Goal: Find specific page/section: Find specific page/section

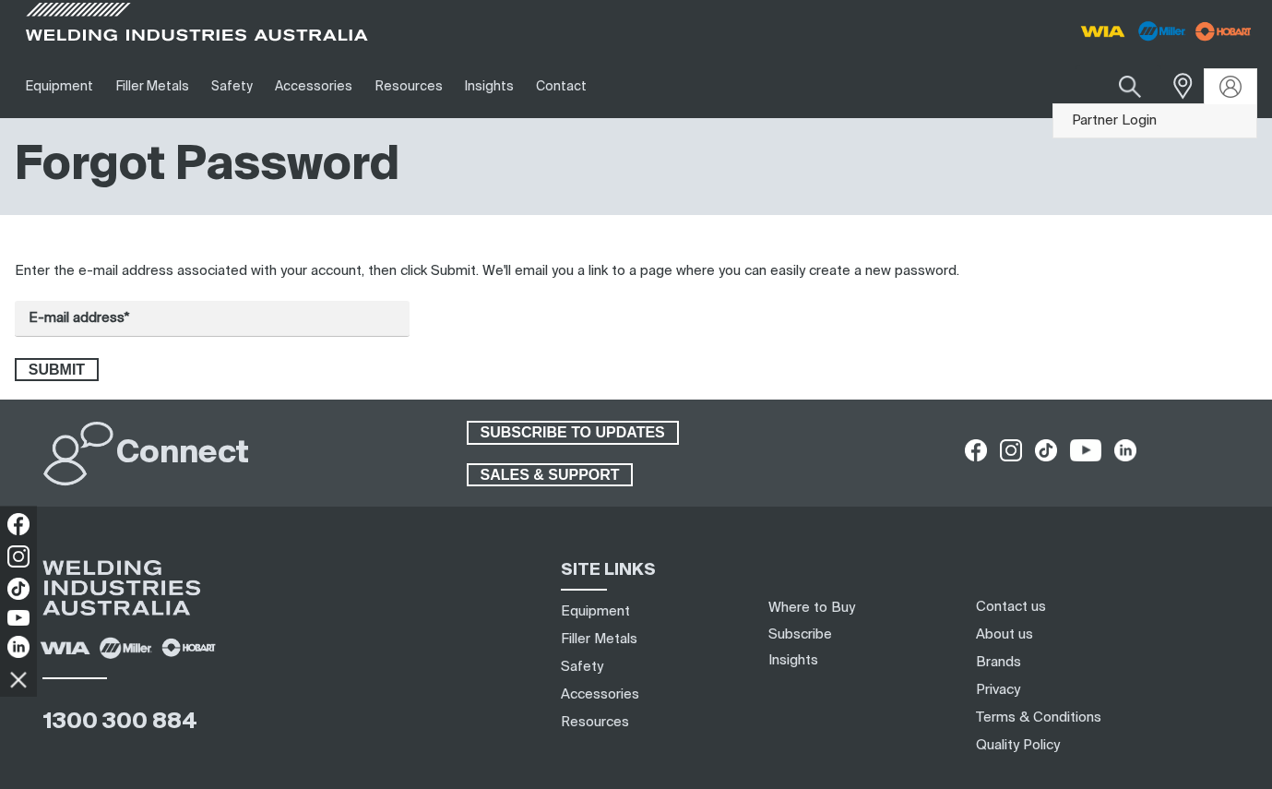
click at [1133, 125] on link "Partner Login" at bounding box center [1154, 121] width 203 height 34
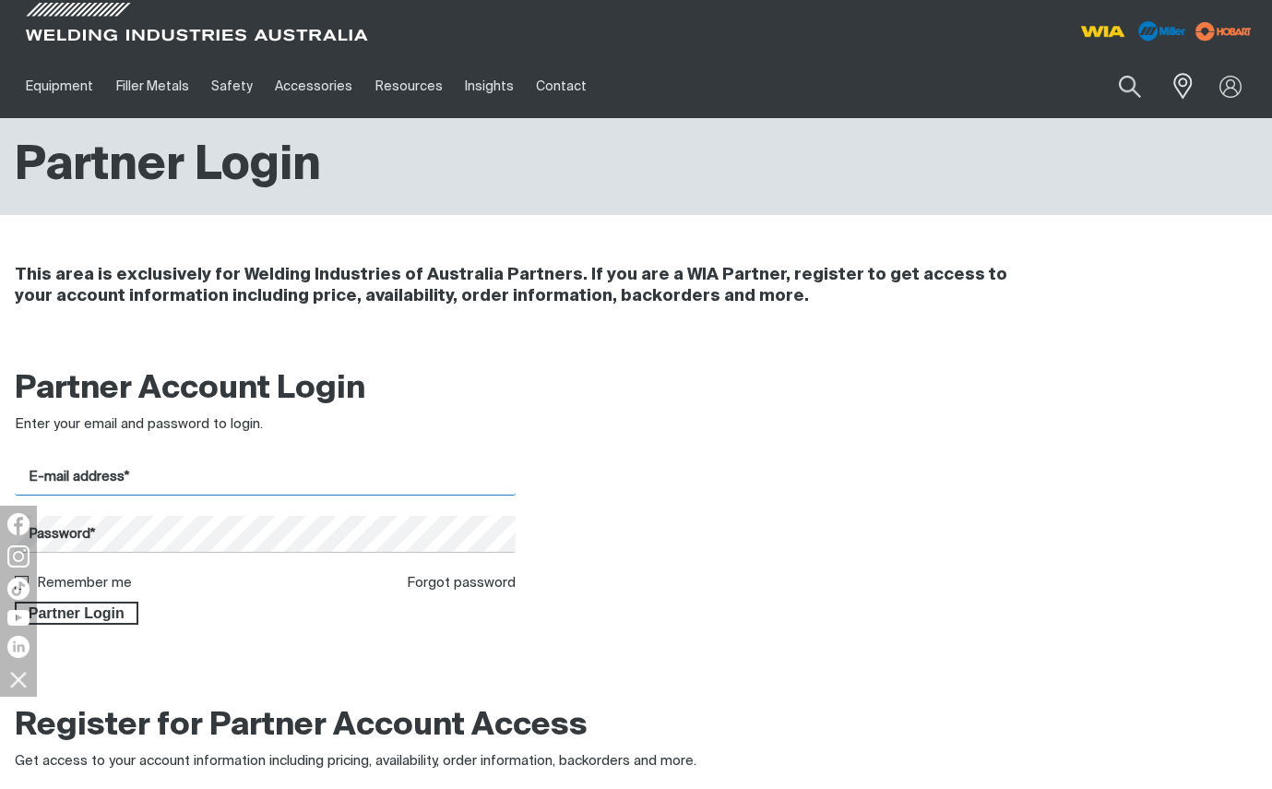
type input "[EMAIL_ADDRESS][DOMAIN_NAME]"
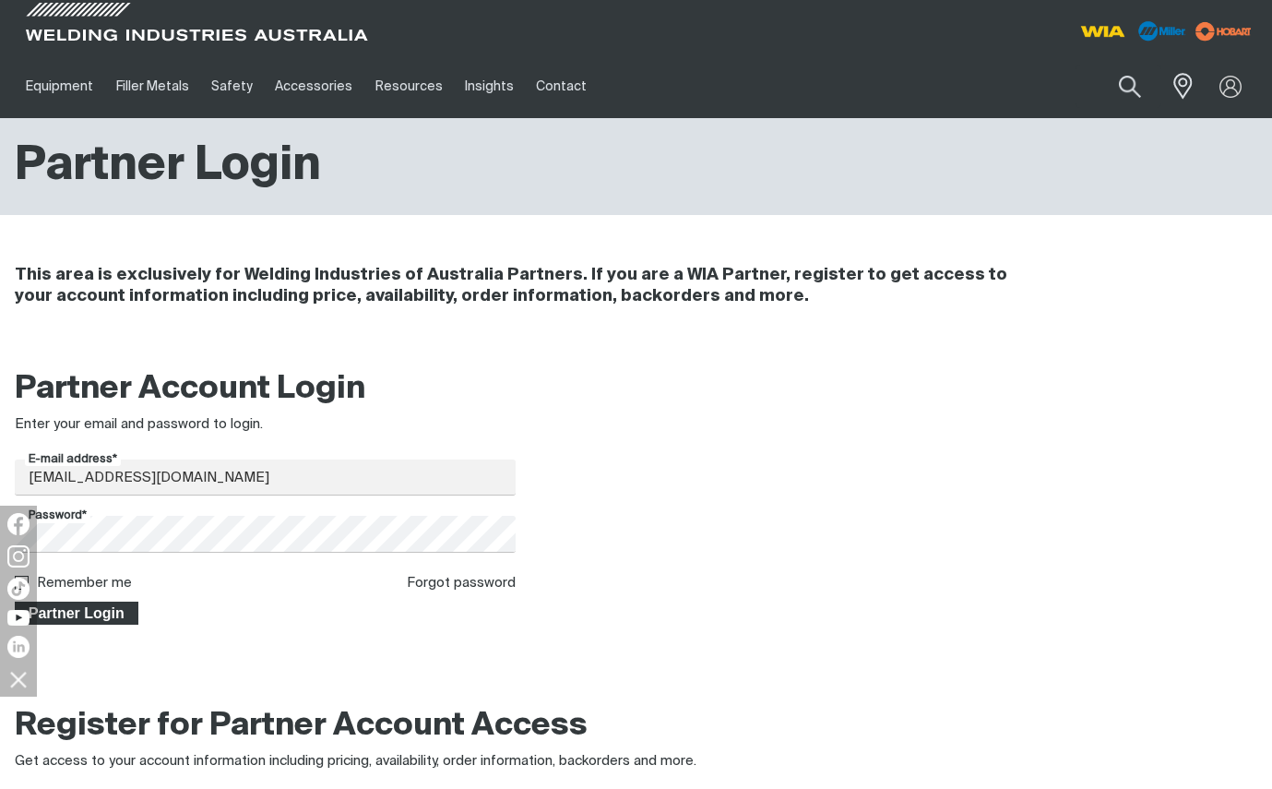
click at [84, 617] on span "Partner Login" at bounding box center [77, 613] width 120 height 24
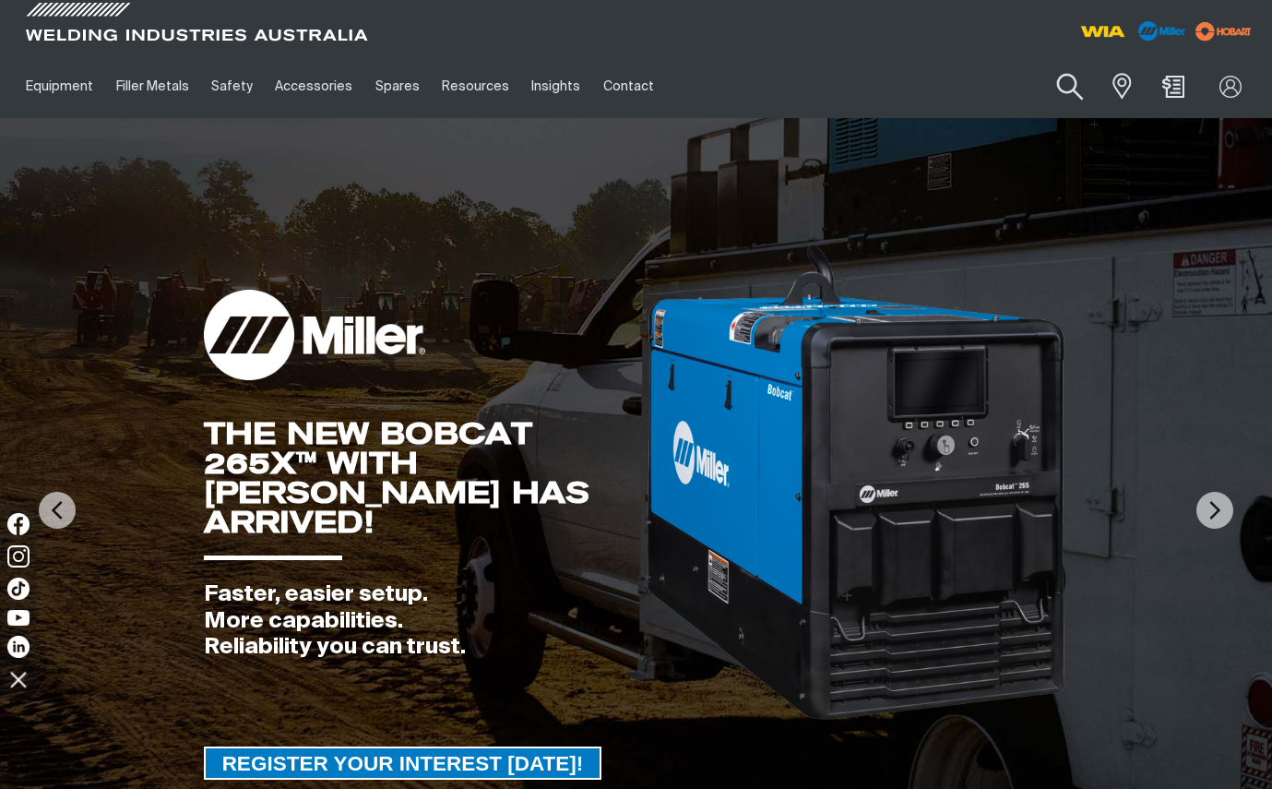
click at [1061, 77] on button "Search products" at bounding box center [1069, 87] width 75 height 53
click at [942, 84] on input "Search" at bounding box center [957, 86] width 284 height 42
paste input "046793"
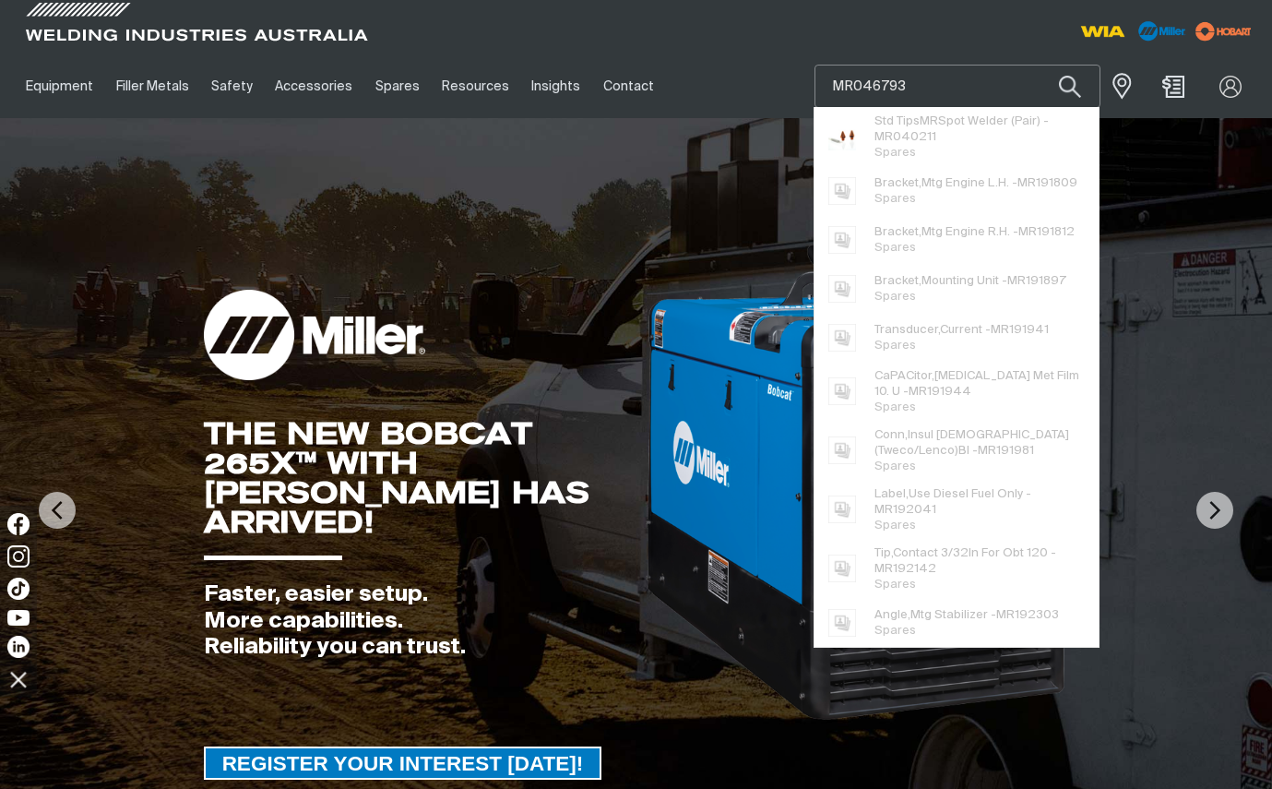
type input "MR046793"
click at [1038, 65] on button "Search products" at bounding box center [1069, 86] width 63 height 43
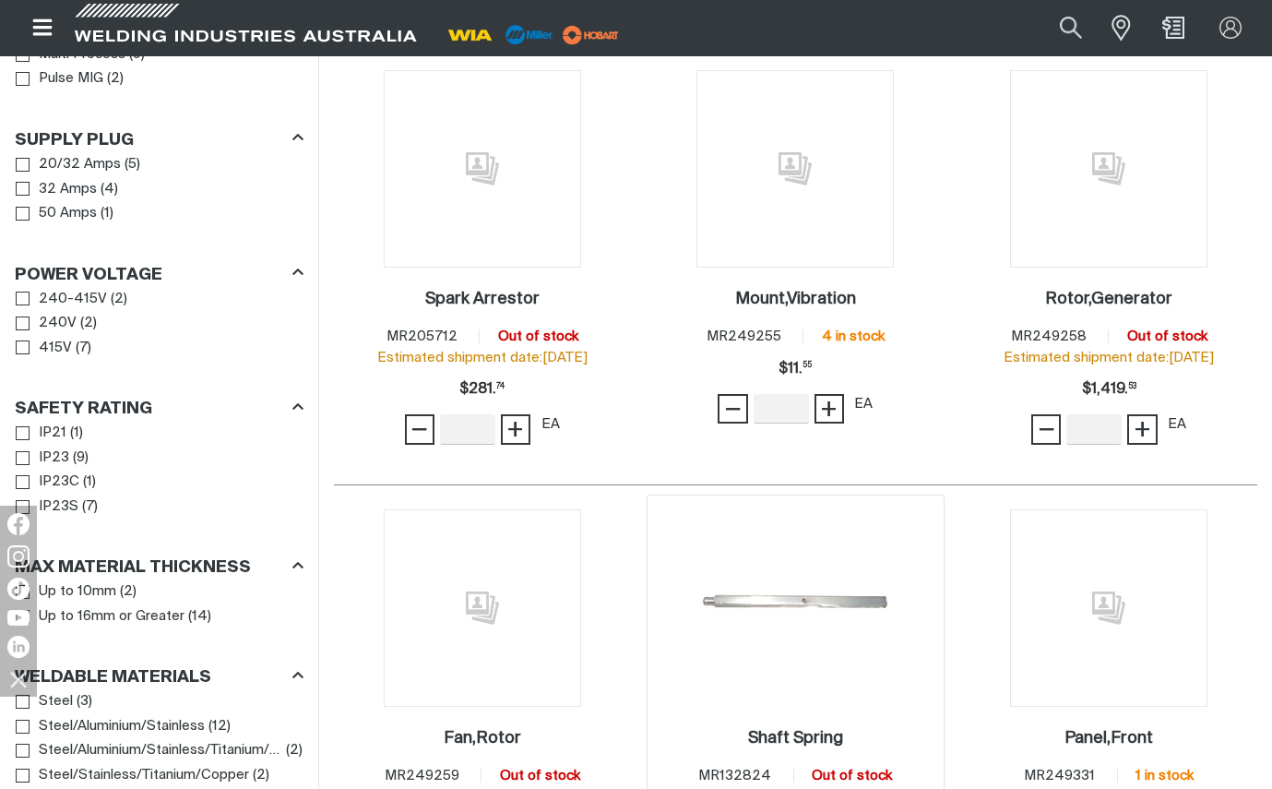
scroll to position [738, 0]
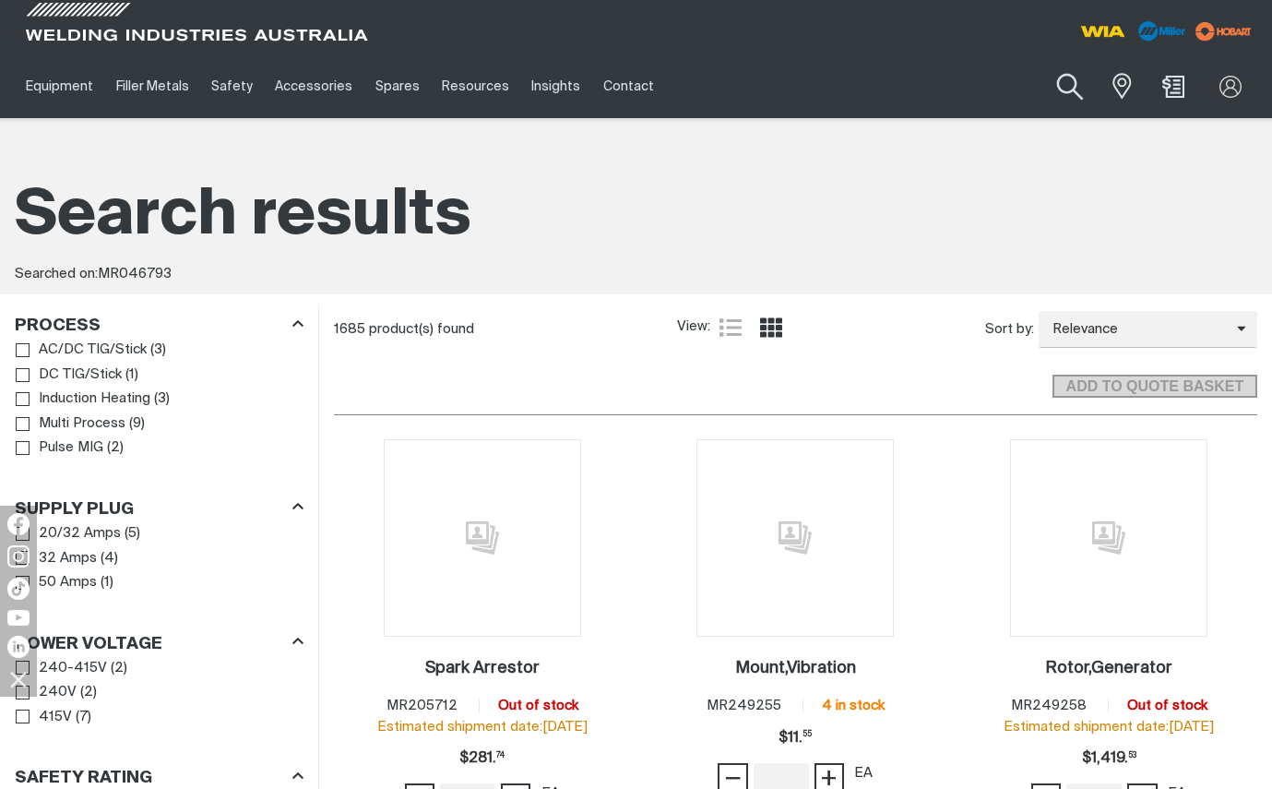
click at [1071, 89] on button "Search products" at bounding box center [1069, 87] width 75 height 53
drag, startPoint x: 859, startPoint y: 83, endPoint x: 814, endPoint y: 88, distance: 44.5
click at [814, 88] on div "MR046793" at bounding box center [957, 86] width 286 height 43
type input "046793"
click at [1038, 65] on button "Search products" at bounding box center [1069, 86] width 63 height 43
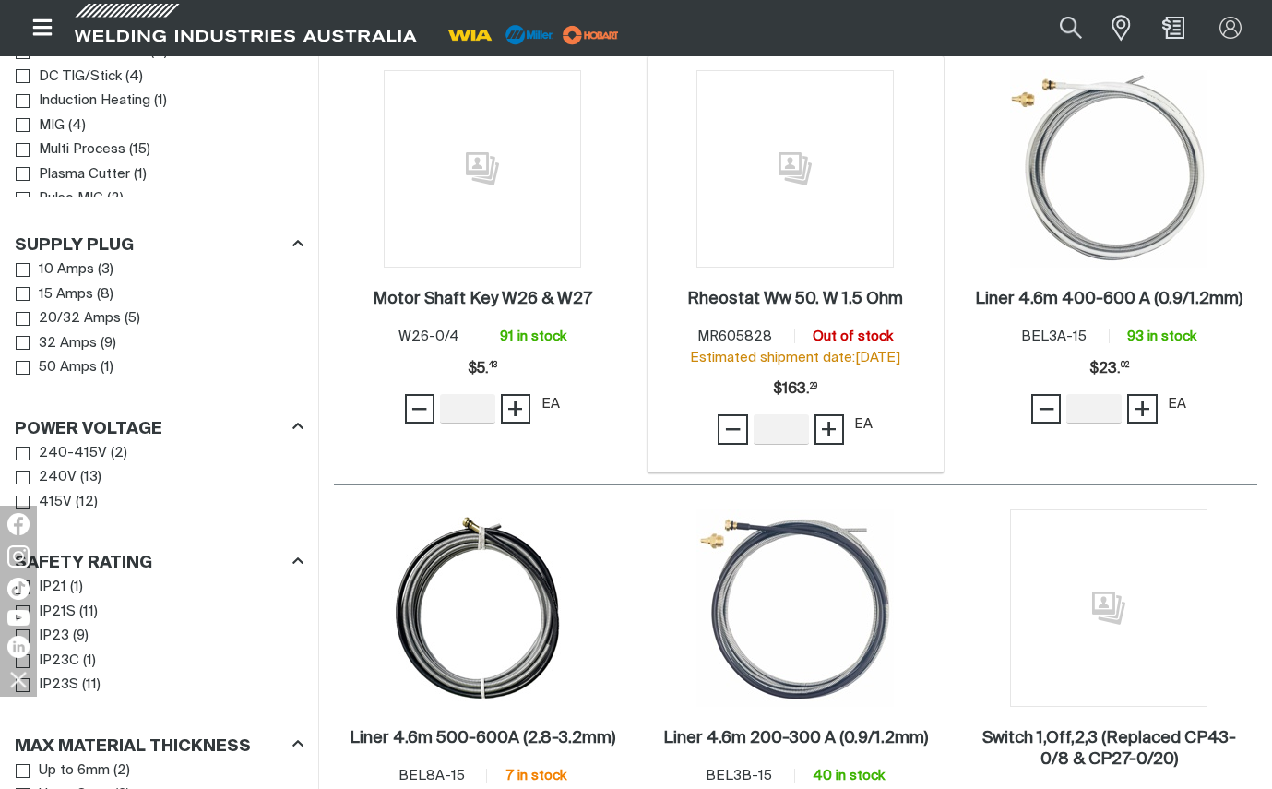
scroll to position [553, 0]
